Goal: Check status: Check status

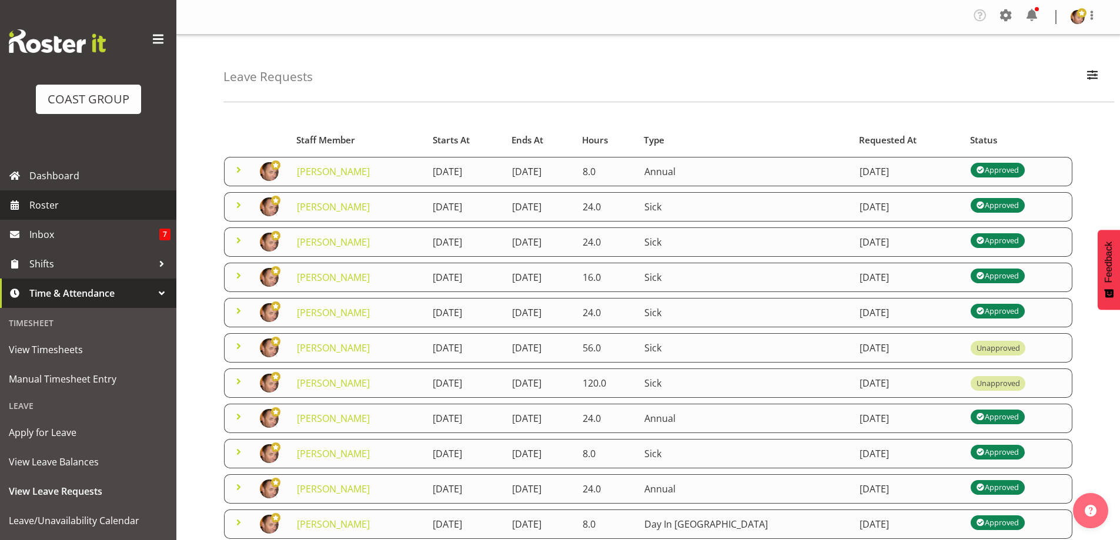
click at [46, 209] on span "Roster" at bounding box center [99, 205] width 141 height 18
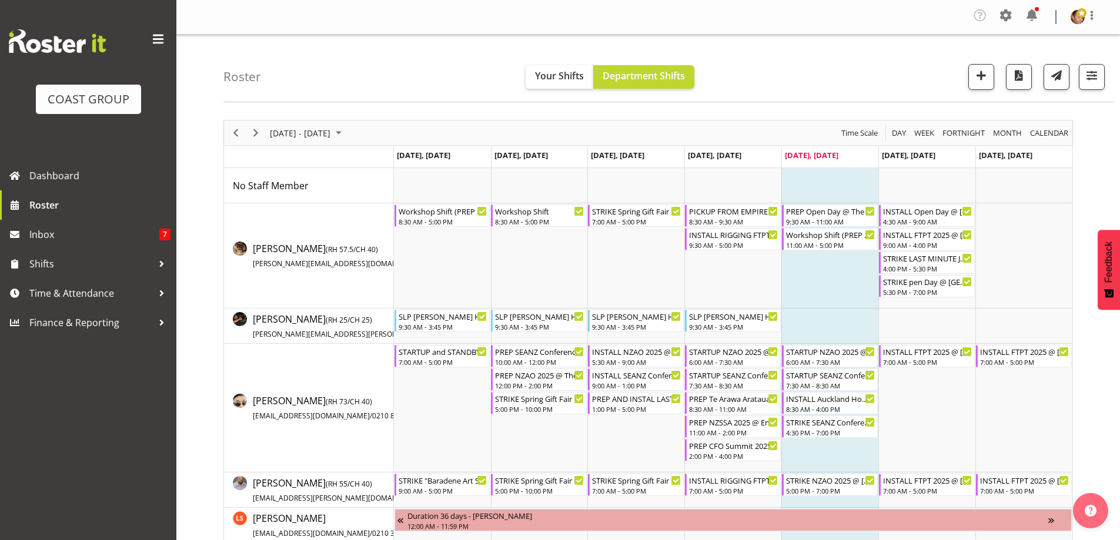
click at [346, 133] on span "August 25 - 31, 2025" at bounding box center [339, 133] width 14 height 15
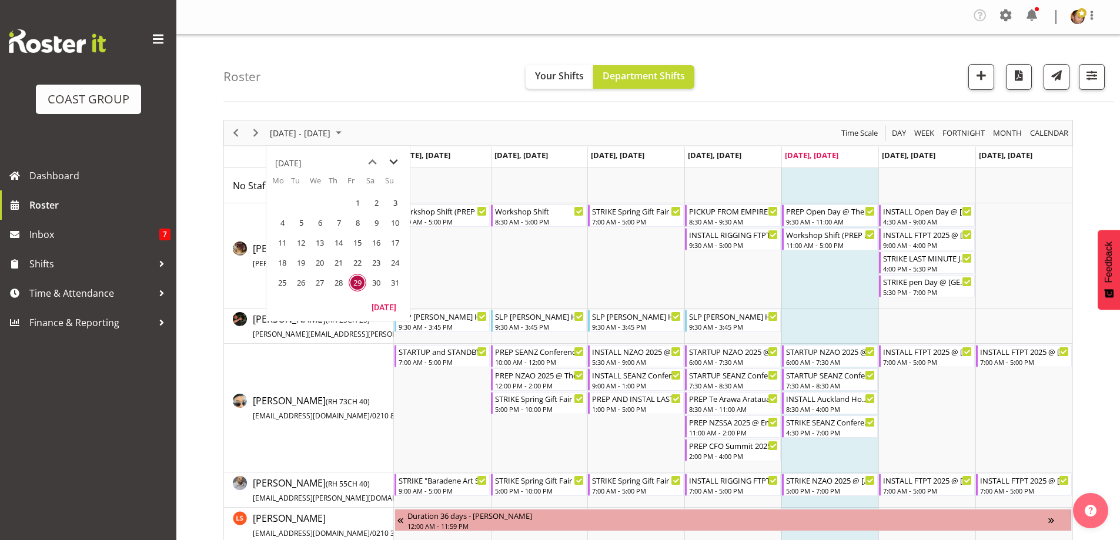
click at [396, 161] on span "next month" at bounding box center [393, 162] width 21 height 21
click at [397, 221] on span "14" at bounding box center [395, 223] width 18 height 18
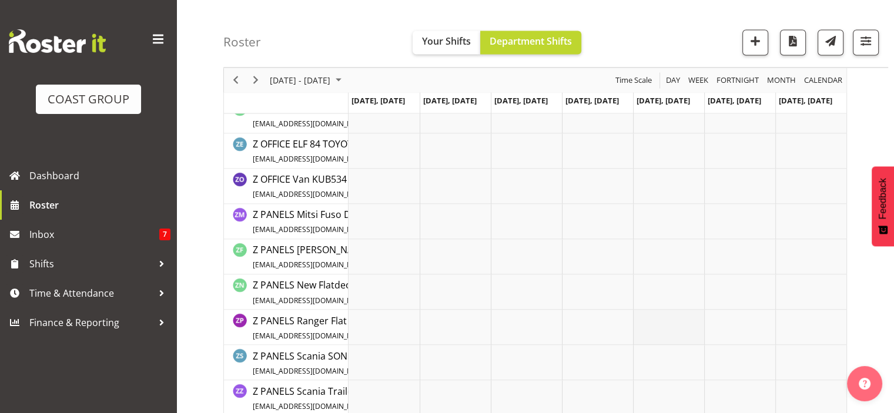
scroll to position [1999, 0]
